Goal: Task Accomplishment & Management: Use online tool/utility

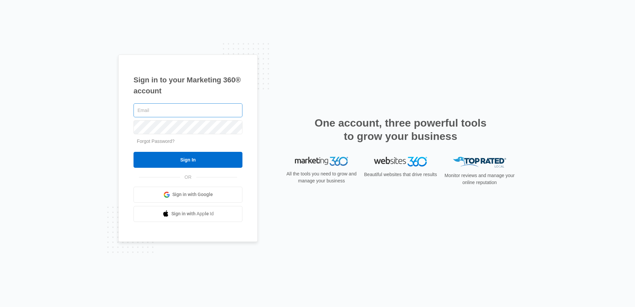
click at [202, 106] on input "text" at bounding box center [187, 110] width 109 height 14
type input "[PERSON_NAME][EMAIL_ADDRESS][DOMAIN_NAME]"
click at [133, 152] on input "Sign In" at bounding box center [187, 160] width 109 height 16
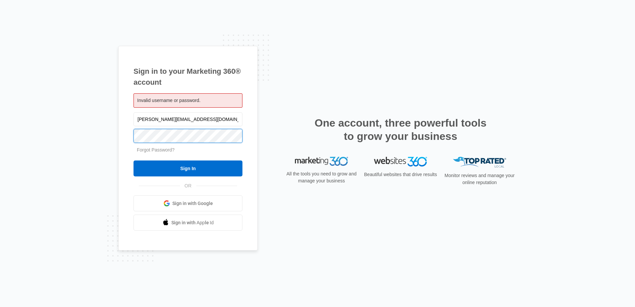
click at [133, 160] on input "Sign In" at bounding box center [187, 168] width 109 height 16
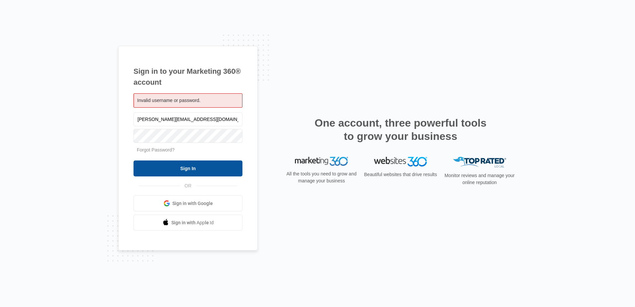
click at [182, 169] on input "Sign In" at bounding box center [187, 168] width 109 height 16
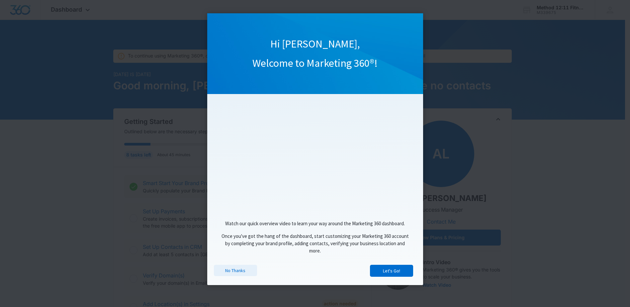
click at [234, 273] on link "No Thanks" at bounding box center [235, 270] width 43 height 11
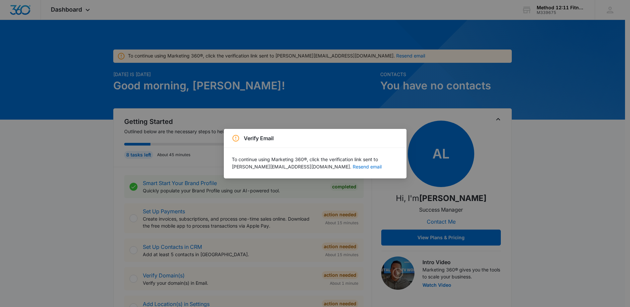
click at [301, 169] on p "To continue using Marketing 360®, click the verification link sent to [PERSON_N…" at bounding box center [315, 163] width 167 height 15
click at [353, 167] on button "Resend email" at bounding box center [367, 166] width 29 height 5
click at [152, 135] on div "Verify Email To continue using Marketing 360®, click the verification link sent…" at bounding box center [315, 153] width 630 height 307
click at [282, 127] on div "Verify Email To continue using Marketing 360®, click the verification link sent…" at bounding box center [315, 153] width 630 height 307
click at [357, 121] on div "Verify Email To continue using Marketing 360®, click the verification link sent…" at bounding box center [315, 153] width 630 height 307
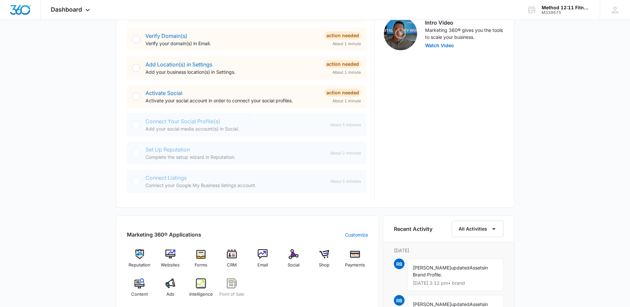
scroll to position [232, 0]
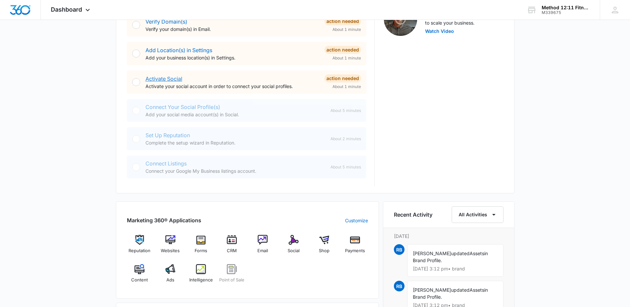
click at [173, 79] on link "Activate Social" at bounding box center [163, 78] width 37 height 7
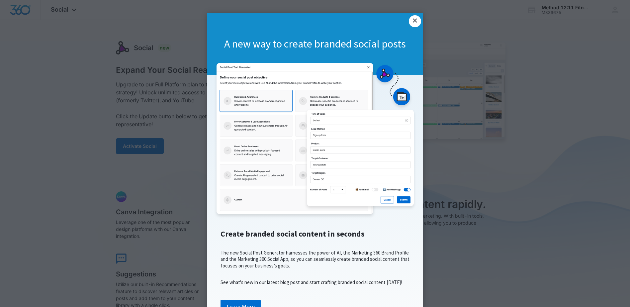
click at [411, 23] on link "×" at bounding box center [415, 21] width 12 height 12
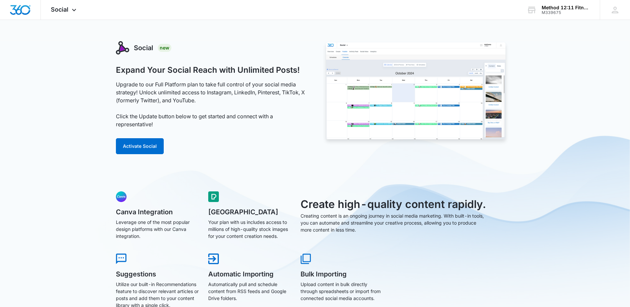
click at [143, 155] on div "Social New Expand Your Social Reach with Unlimited Posts! Upgrade to our Full P…" at bounding box center [212, 101] width 192 height 121
click at [216, 73] on h1 "Expand Your Social Reach with Unlimited Posts!" at bounding box center [208, 70] width 184 height 10
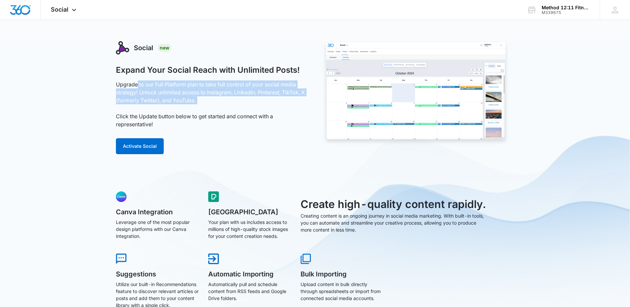
drag, startPoint x: 137, startPoint y: 85, endPoint x: 274, endPoint y: 106, distance: 138.8
click at [274, 106] on p "Upgrade to our Full Platform plan to take full control of your social media str…" at bounding box center [212, 104] width 192 height 48
click at [150, 149] on button "Activate Social" at bounding box center [140, 146] width 48 height 16
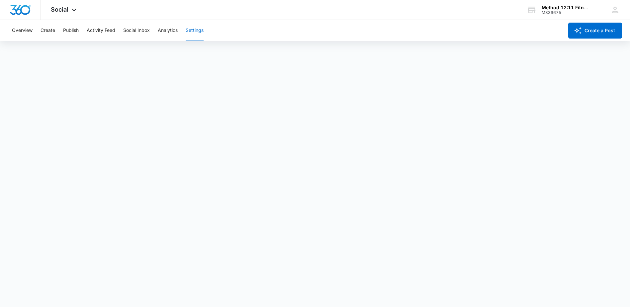
click at [233, 23] on div "Overview Create Publish Activity Feed Social Inbox Analytics Settings" at bounding box center [286, 30] width 556 height 21
click at [62, 10] on span "Social" at bounding box center [60, 9] width 18 height 7
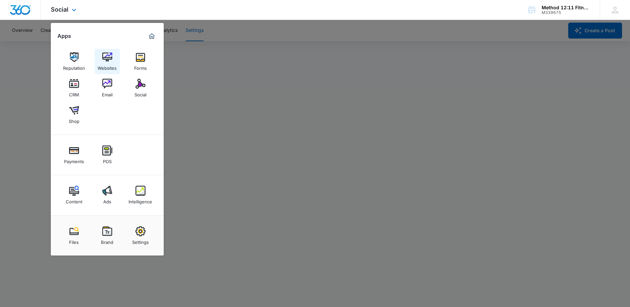
click at [107, 60] on img at bounding box center [107, 57] width 10 height 10
